Goal: Transaction & Acquisition: Purchase product/service

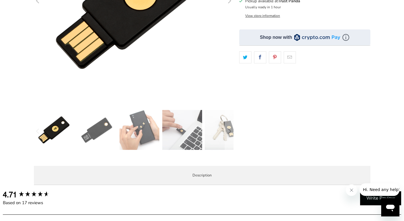
scroll to position [151, 0]
click at [211, 139] on img at bounding box center [225, 130] width 40 height 40
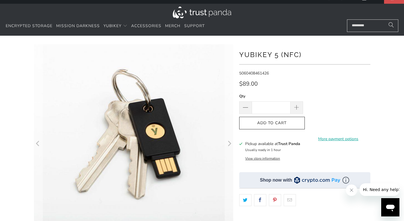
scroll to position [0, 0]
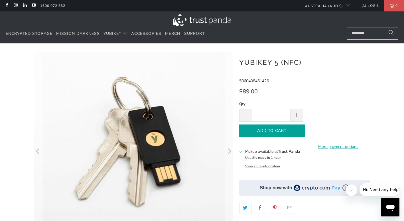
click at [287, 129] on span "Add to Cart" at bounding box center [272, 130] width 54 height 5
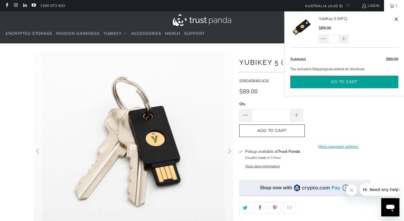
click at [344, 82] on button "Go to cart" at bounding box center [345, 82] width 108 height 13
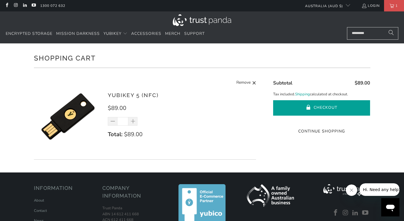
click at [314, 104] on button "Checkout" at bounding box center [321, 107] width 97 height 15
